Goal: Task Accomplishment & Management: Manage account settings

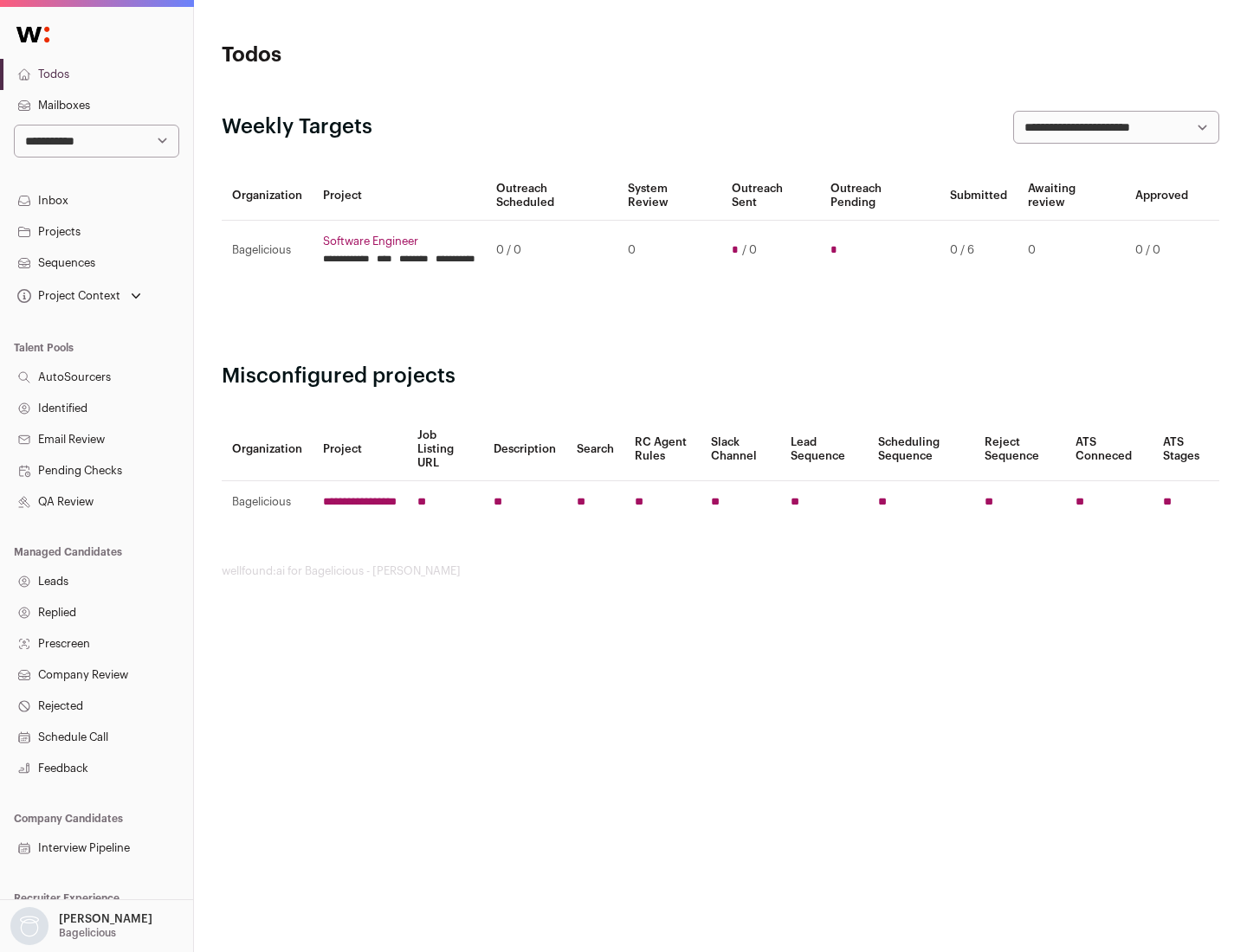
click at [96, 231] on link "Projects" at bounding box center [96, 232] width 193 height 31
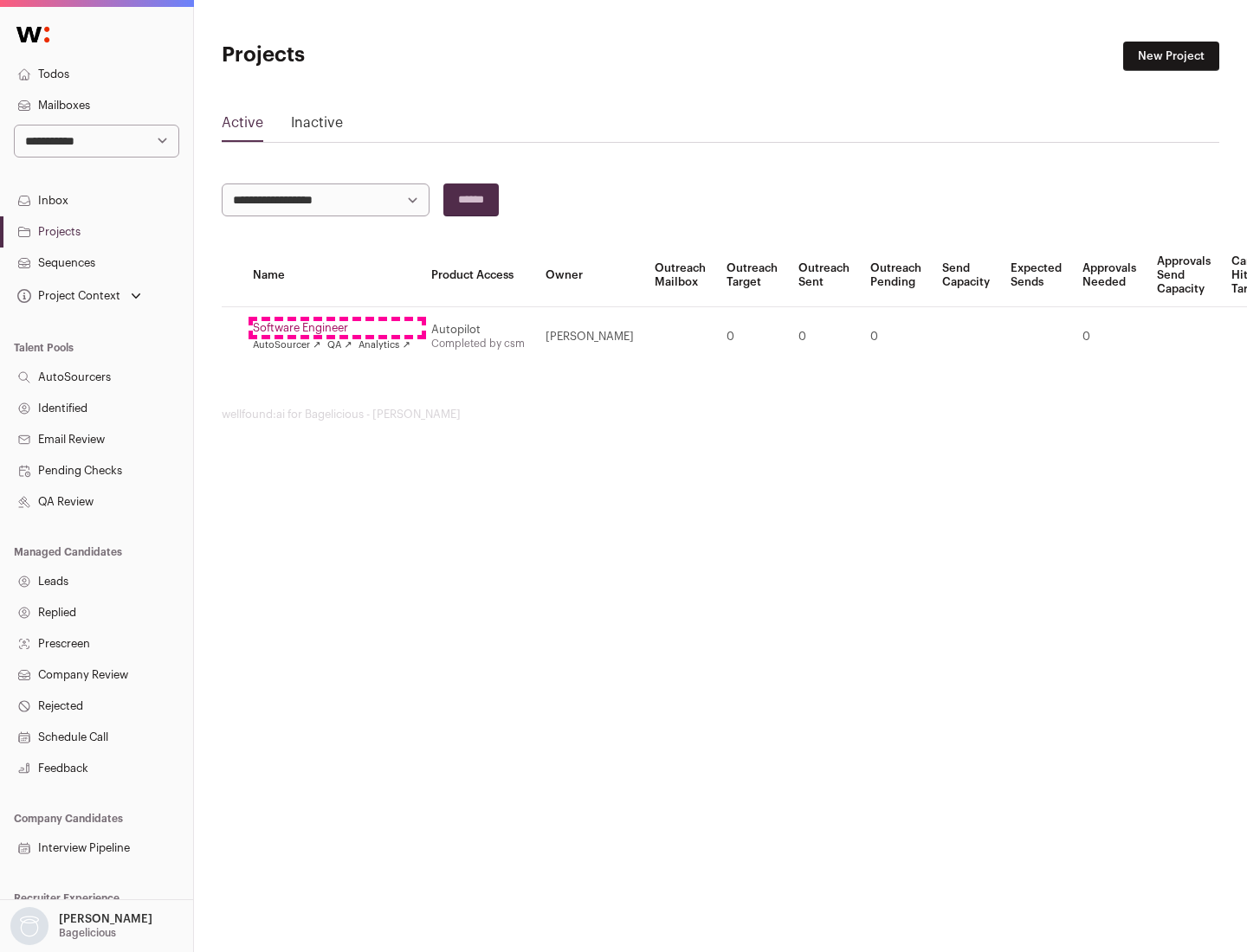
click at [337, 329] on link "Software Engineer" at bounding box center [332, 328] width 158 height 14
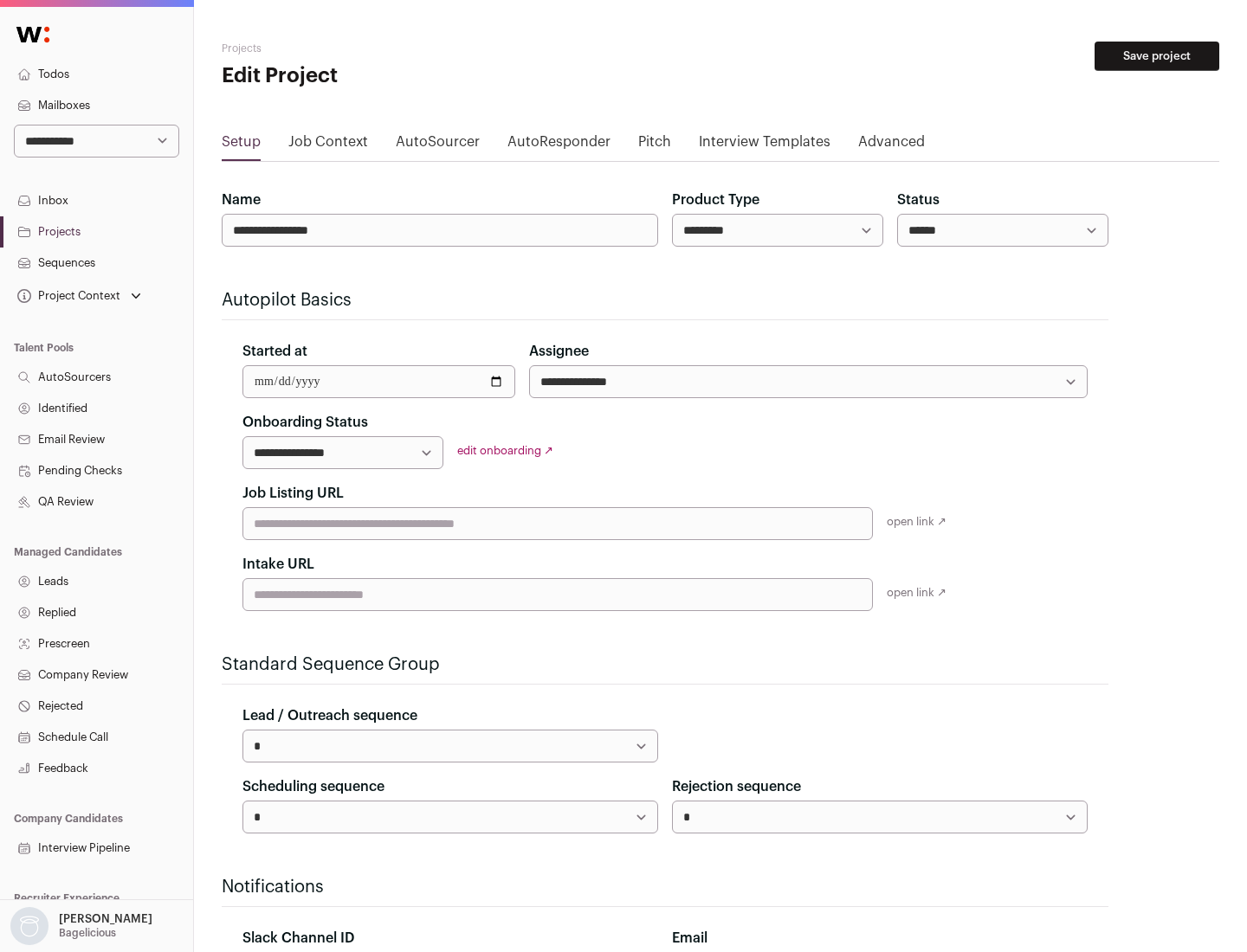
click at [1157, 56] on button "Save project" at bounding box center [1156, 56] width 124 height 29
